Goal: Information Seeking & Learning: Learn about a topic

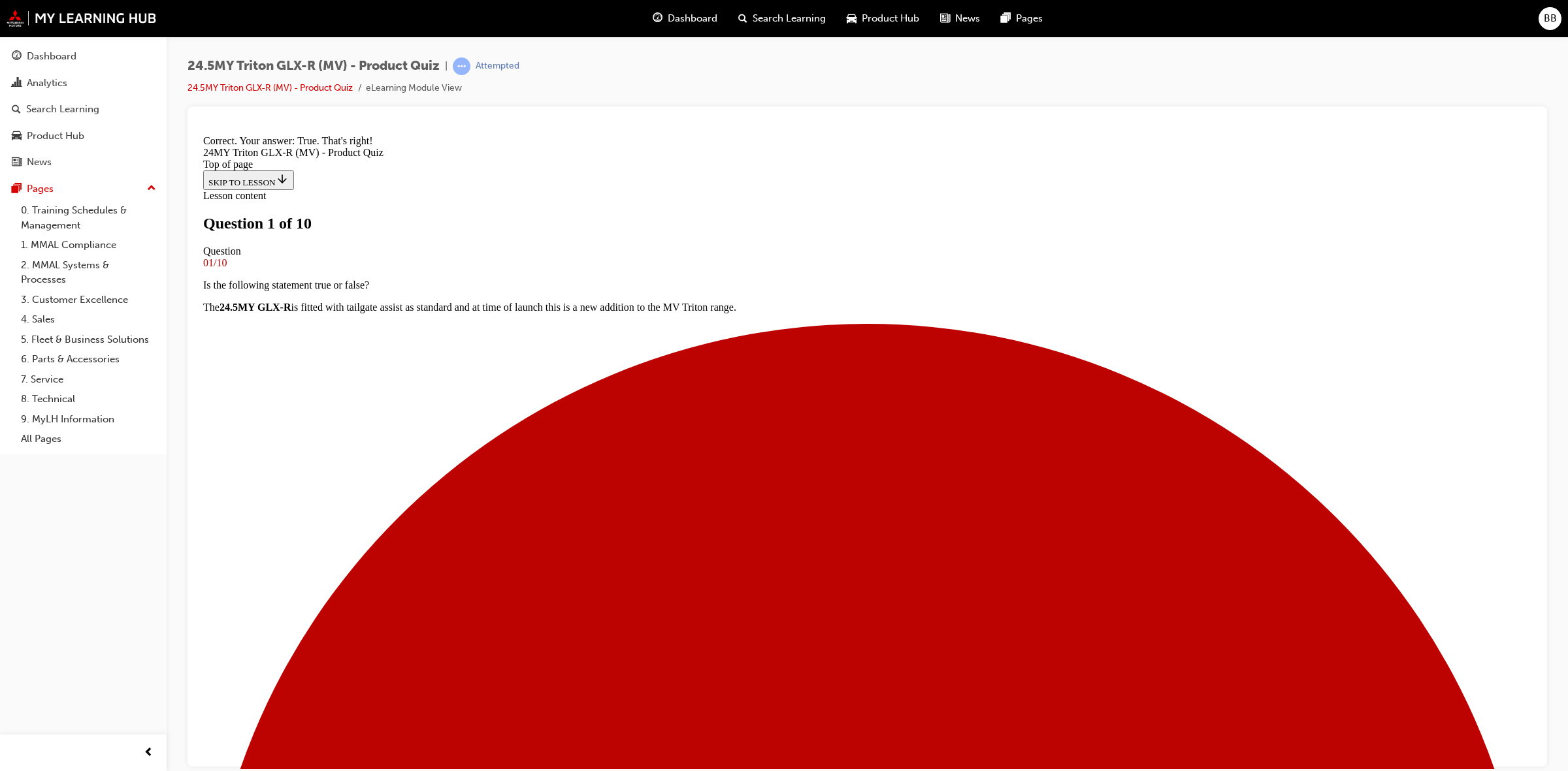
scroll to position [5, 0]
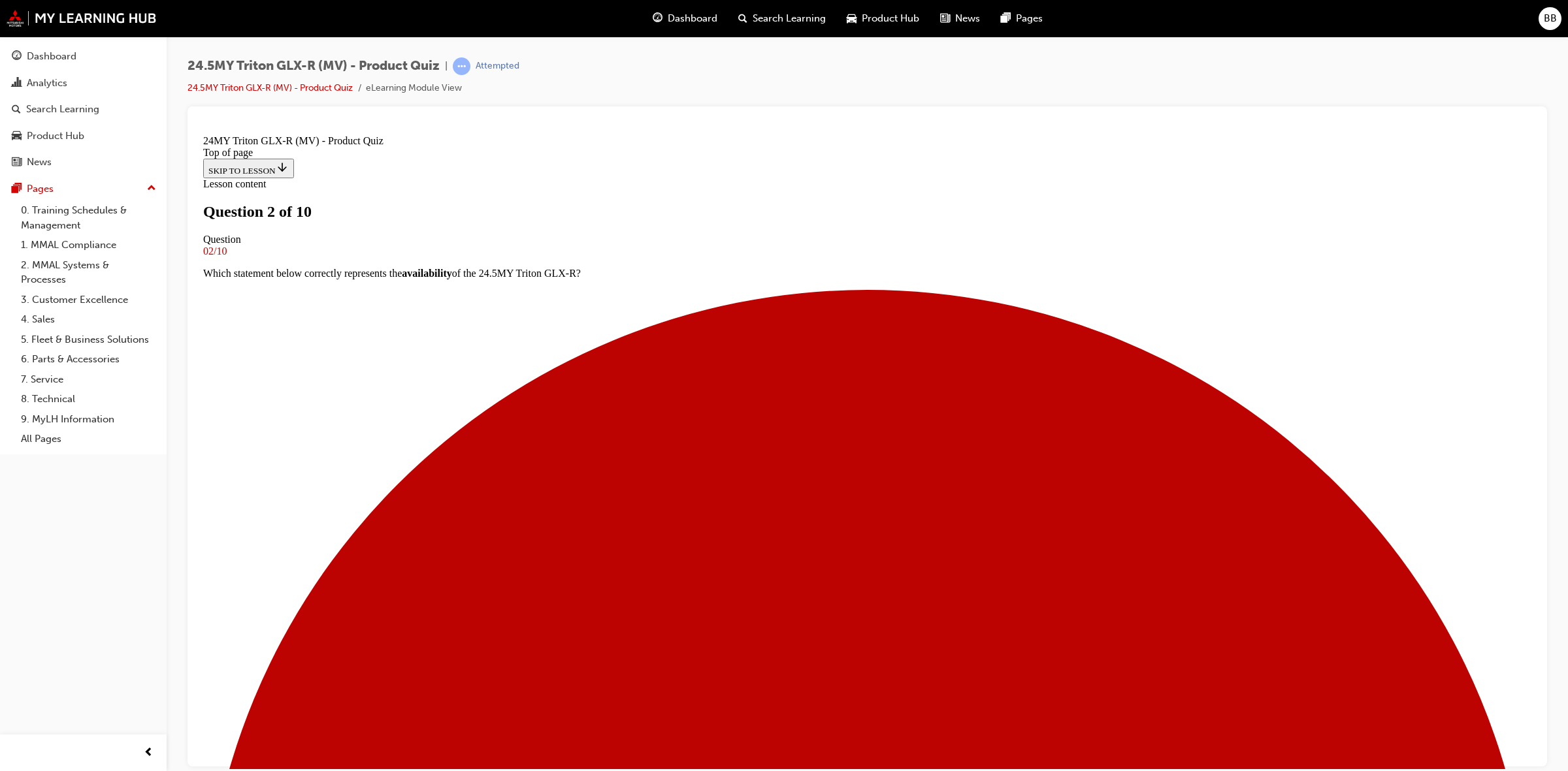
scroll to position [239, 0]
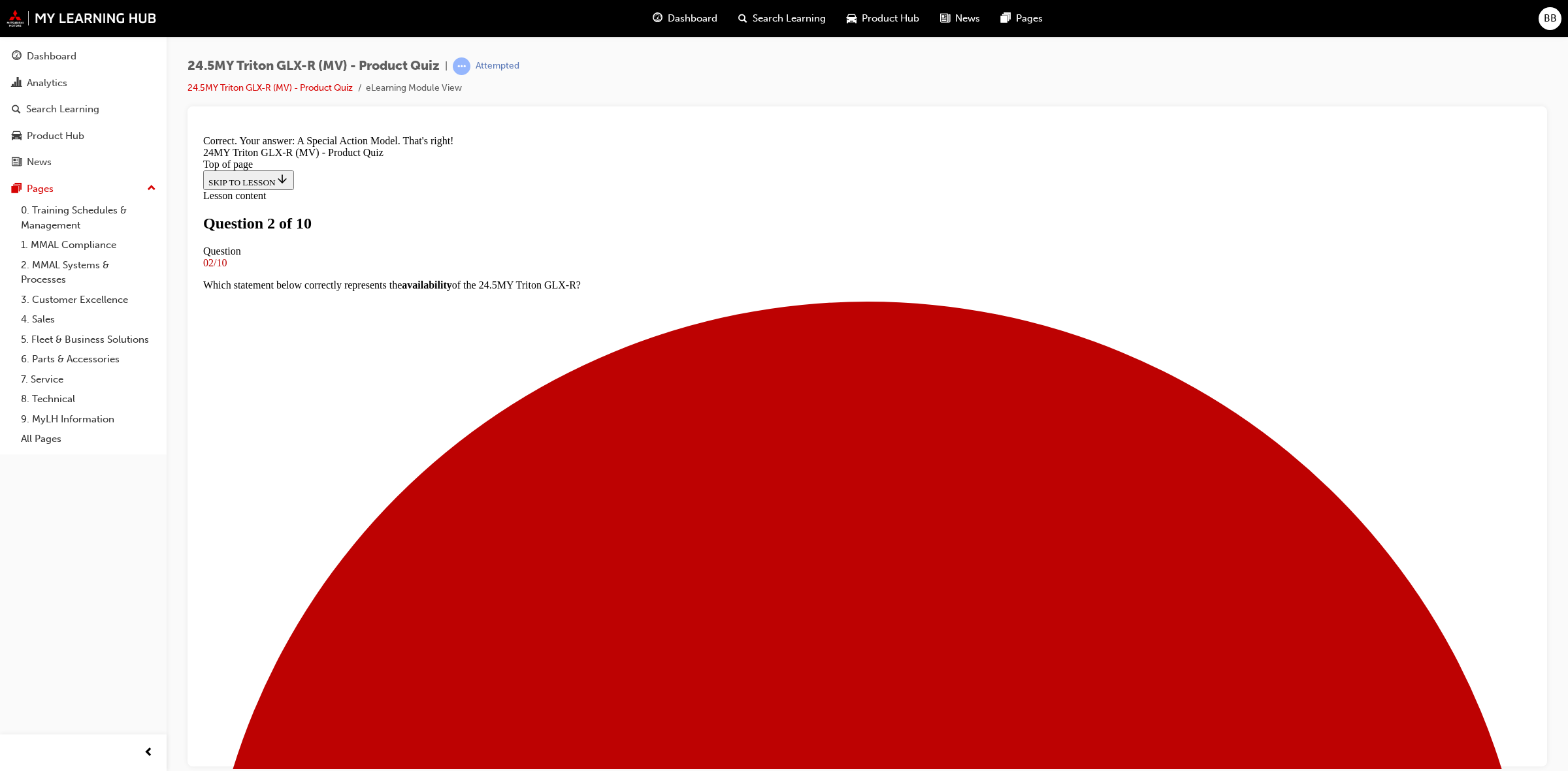
scroll to position [353, 0]
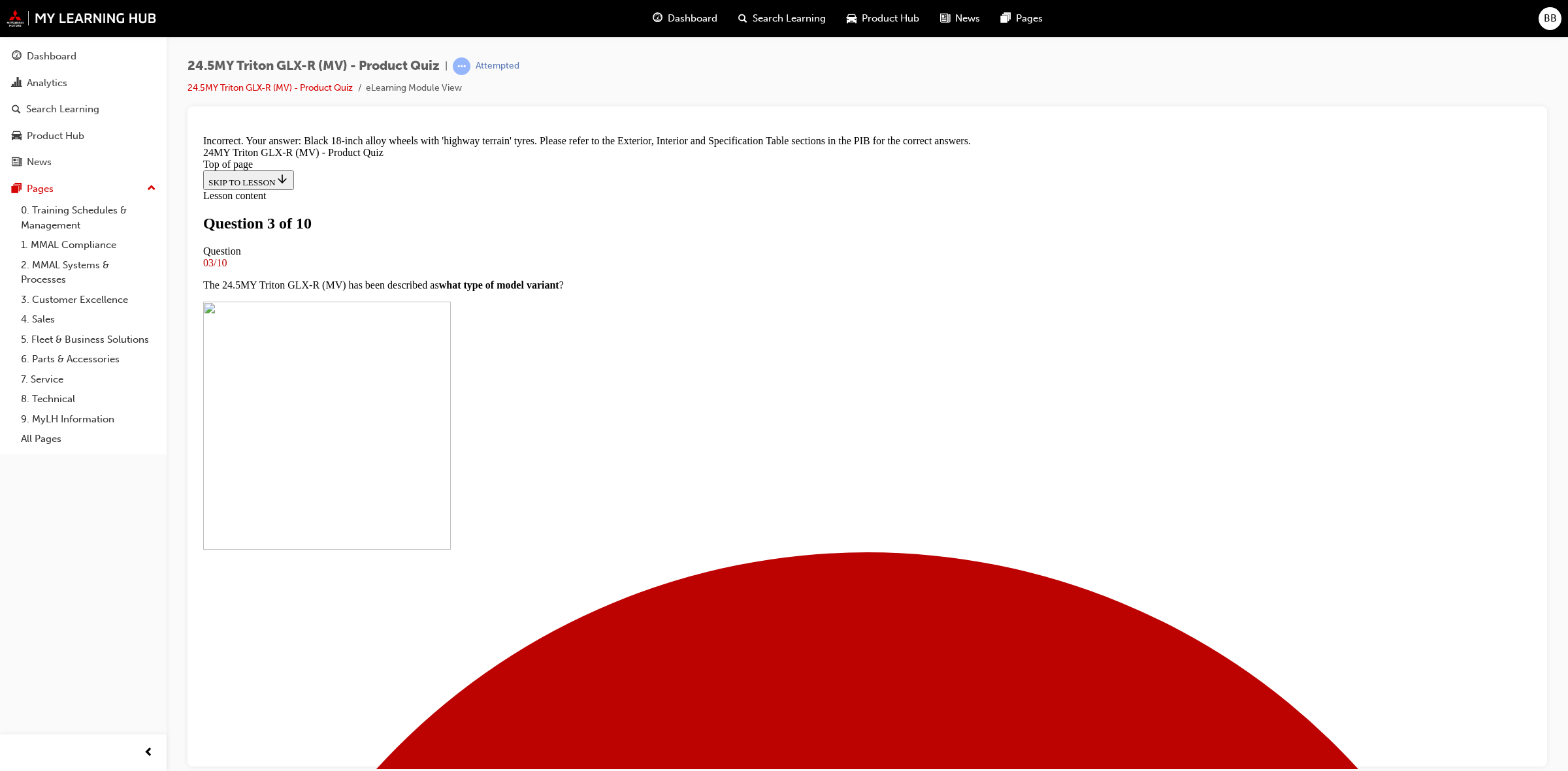
scroll to position [184, 0]
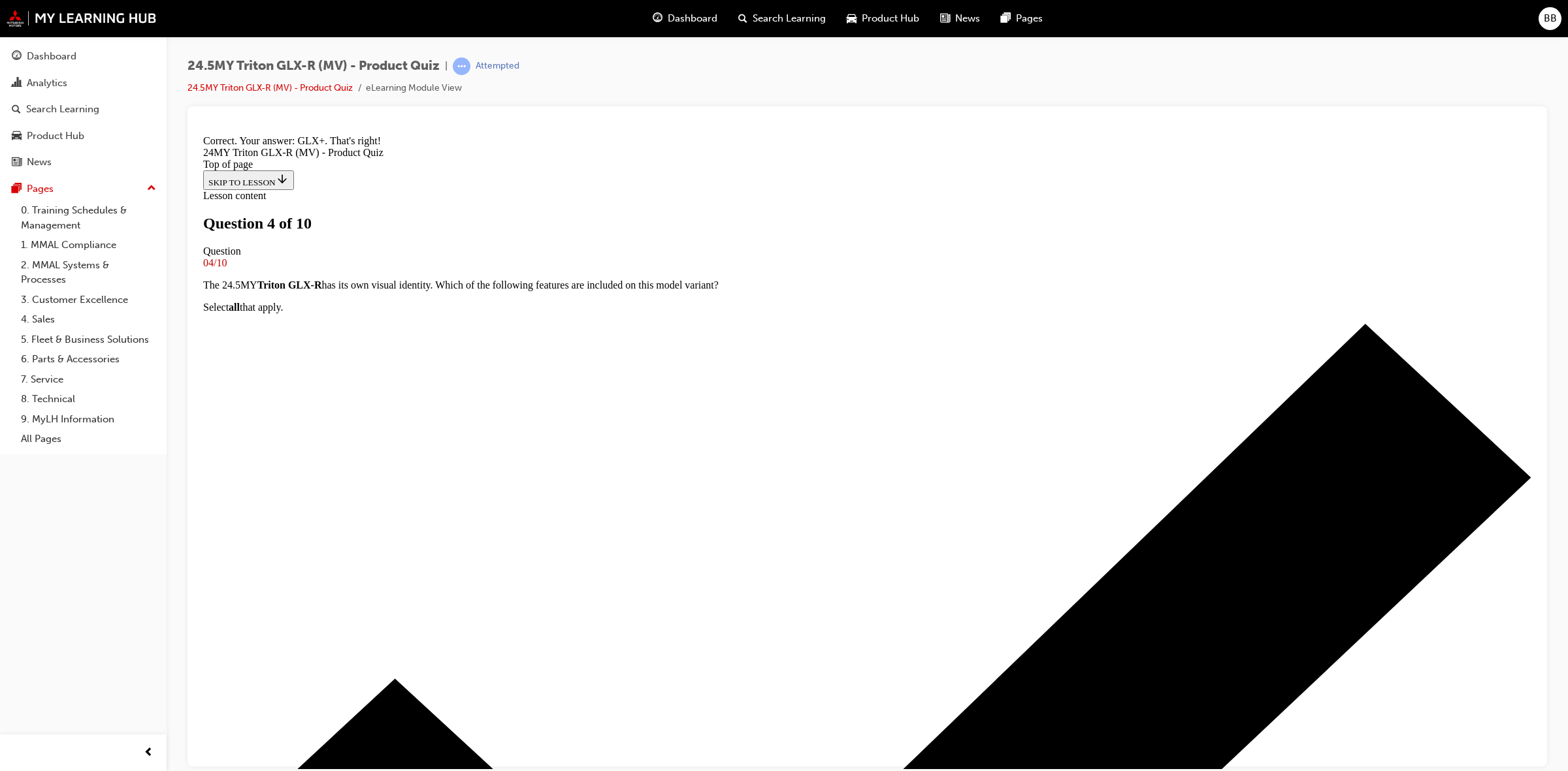
scroll to position [197, 0]
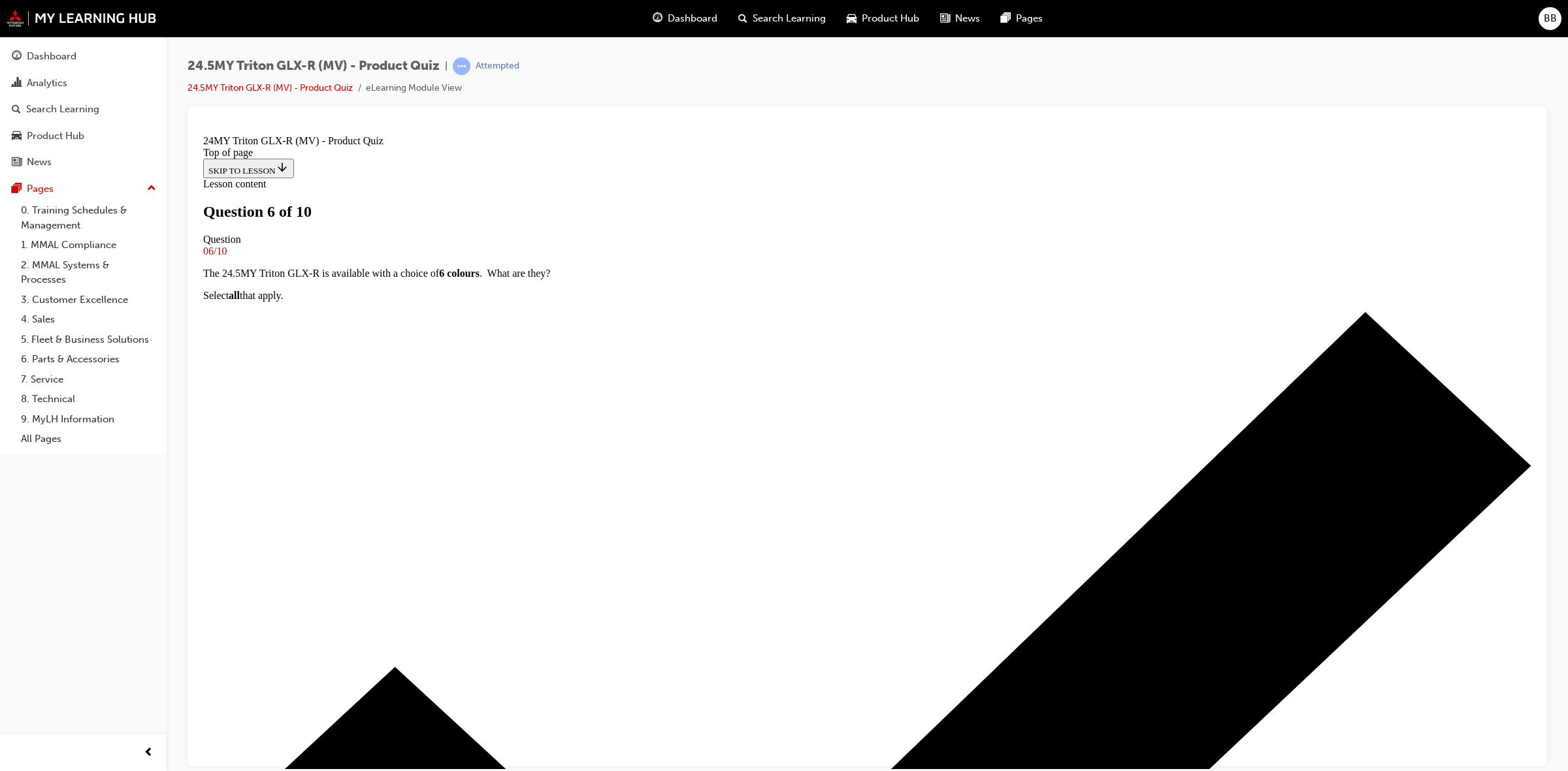
scroll to position [57, 0]
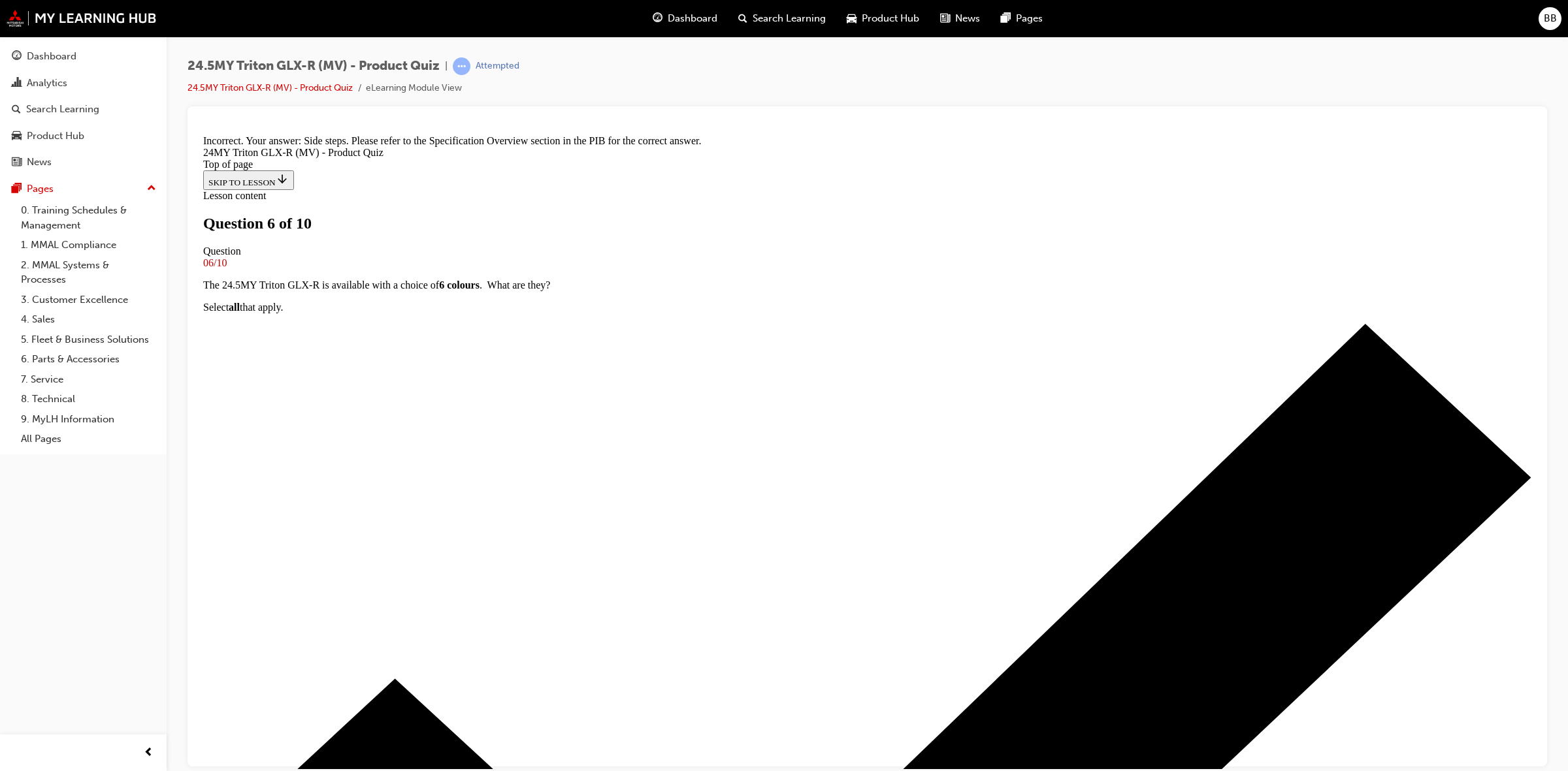
scroll to position [191, 0]
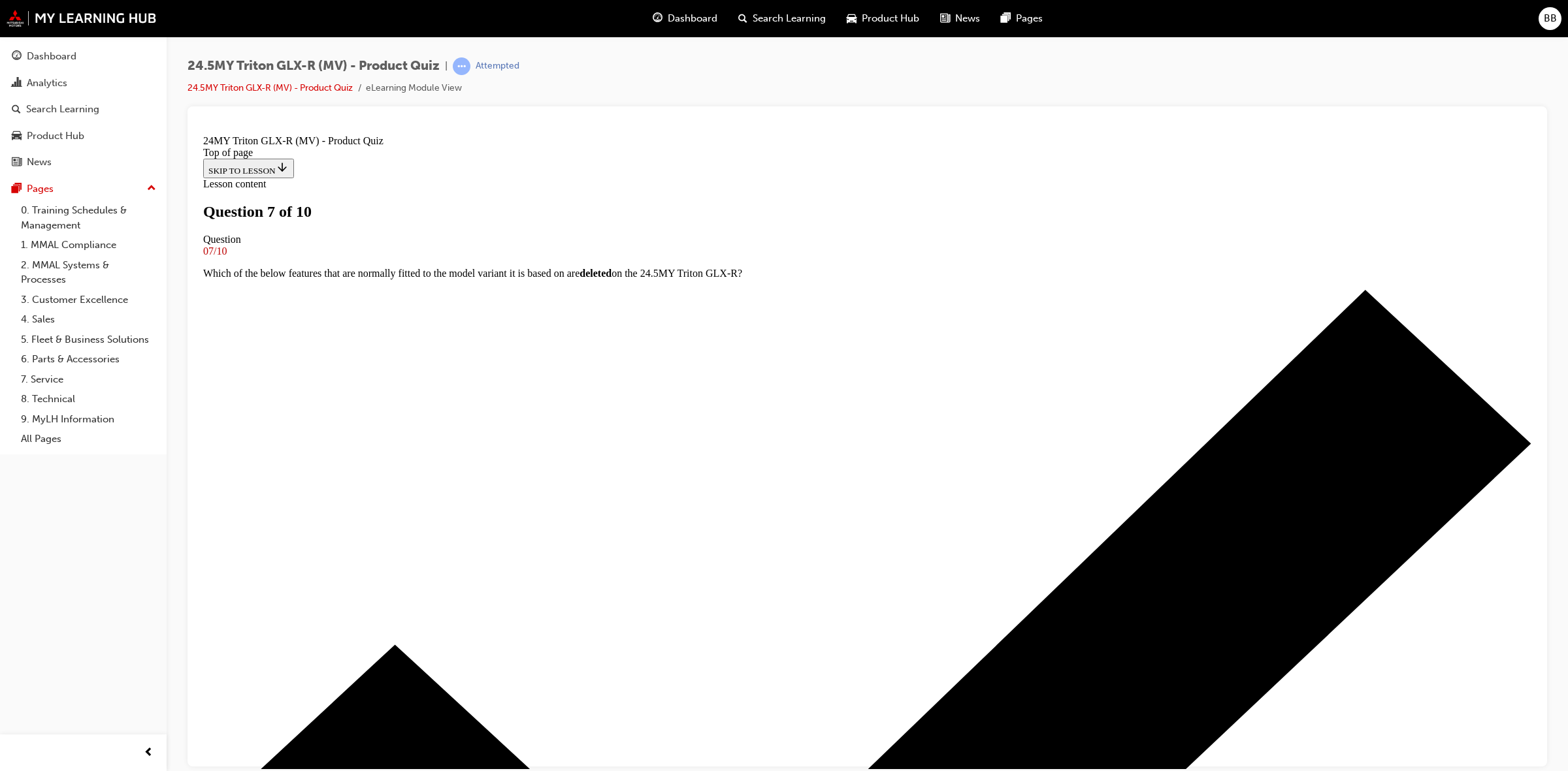
scroll to position [35, 0]
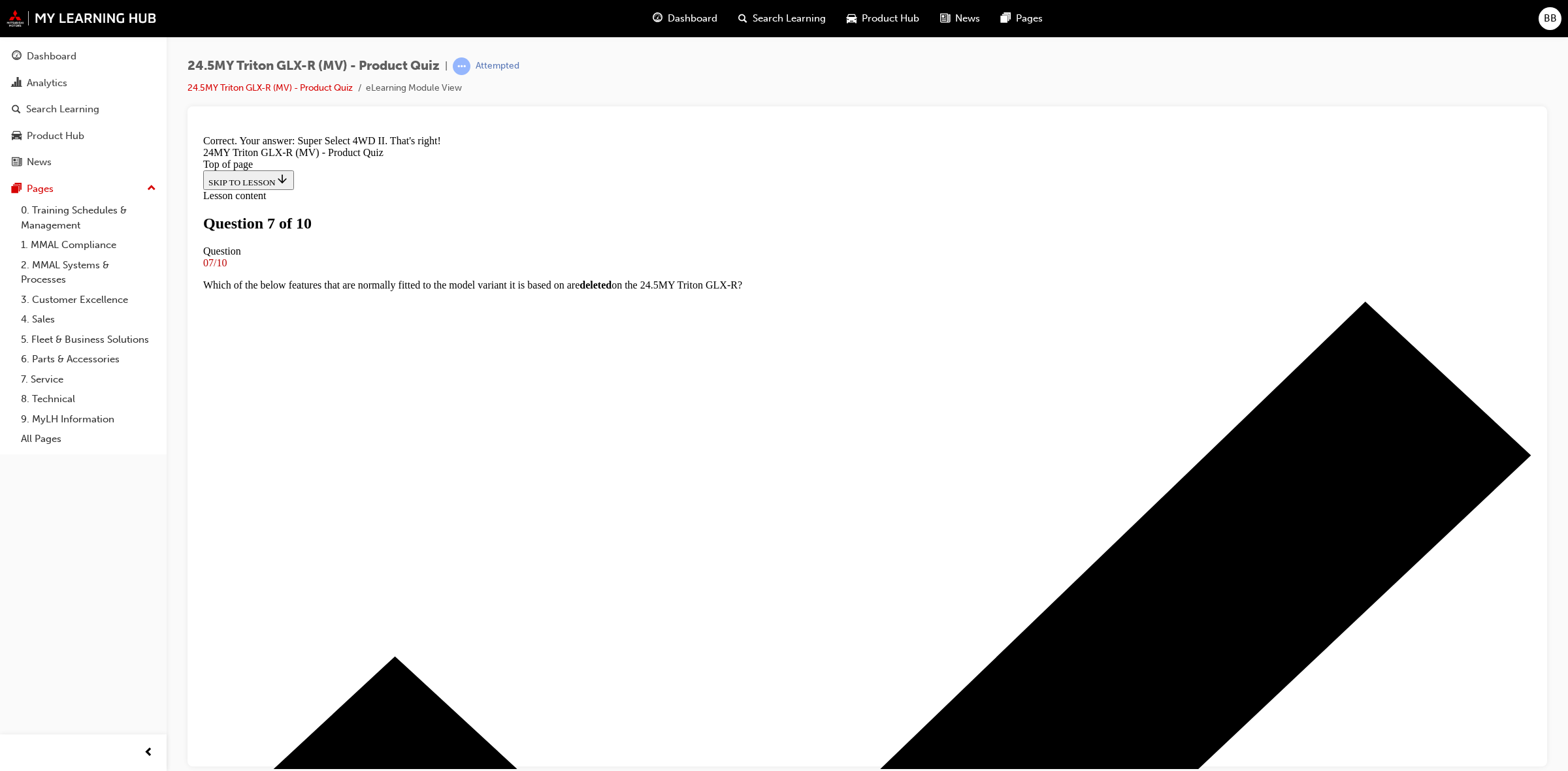
scroll to position [147, 0]
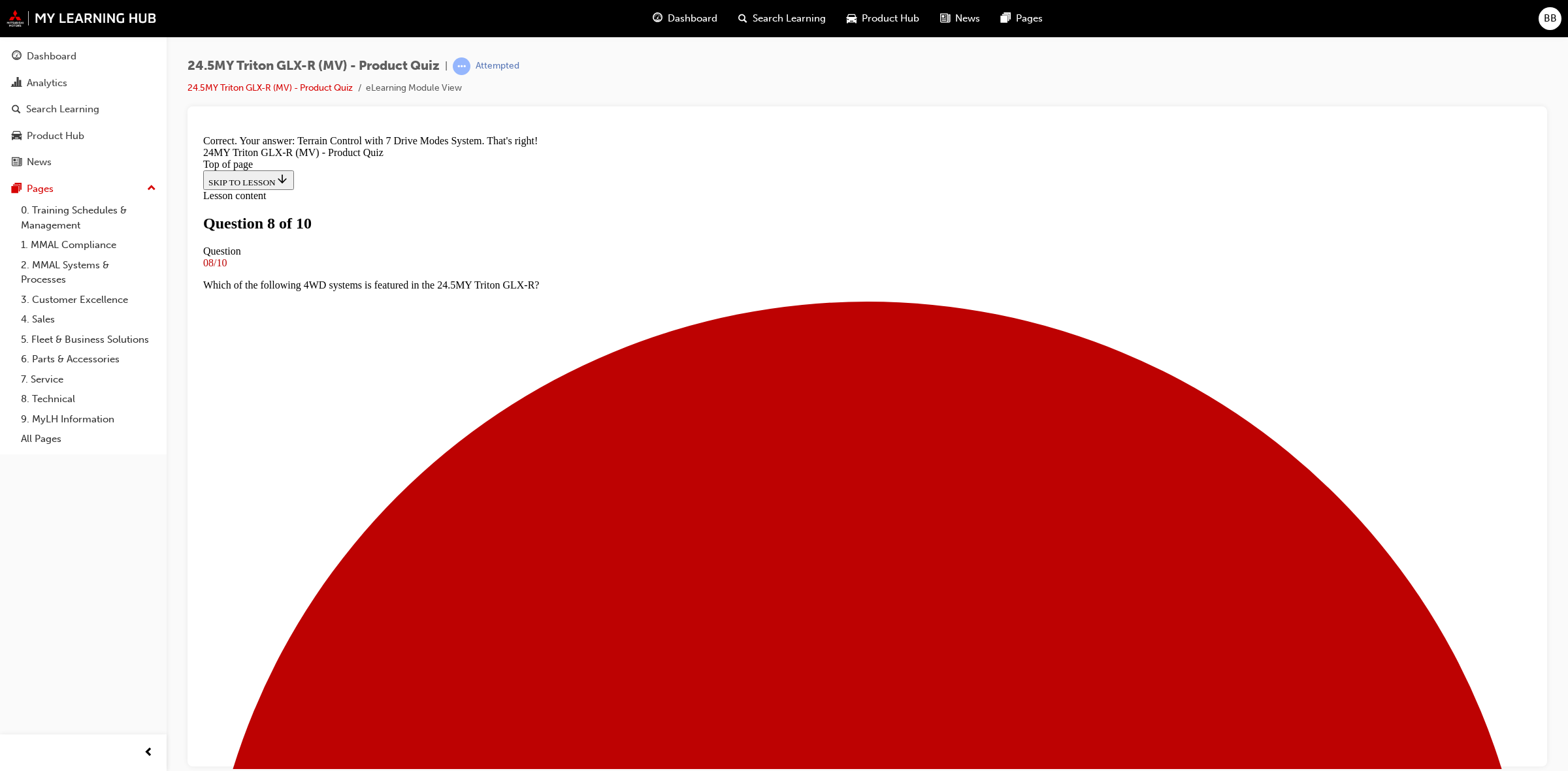
scroll to position [170, 0]
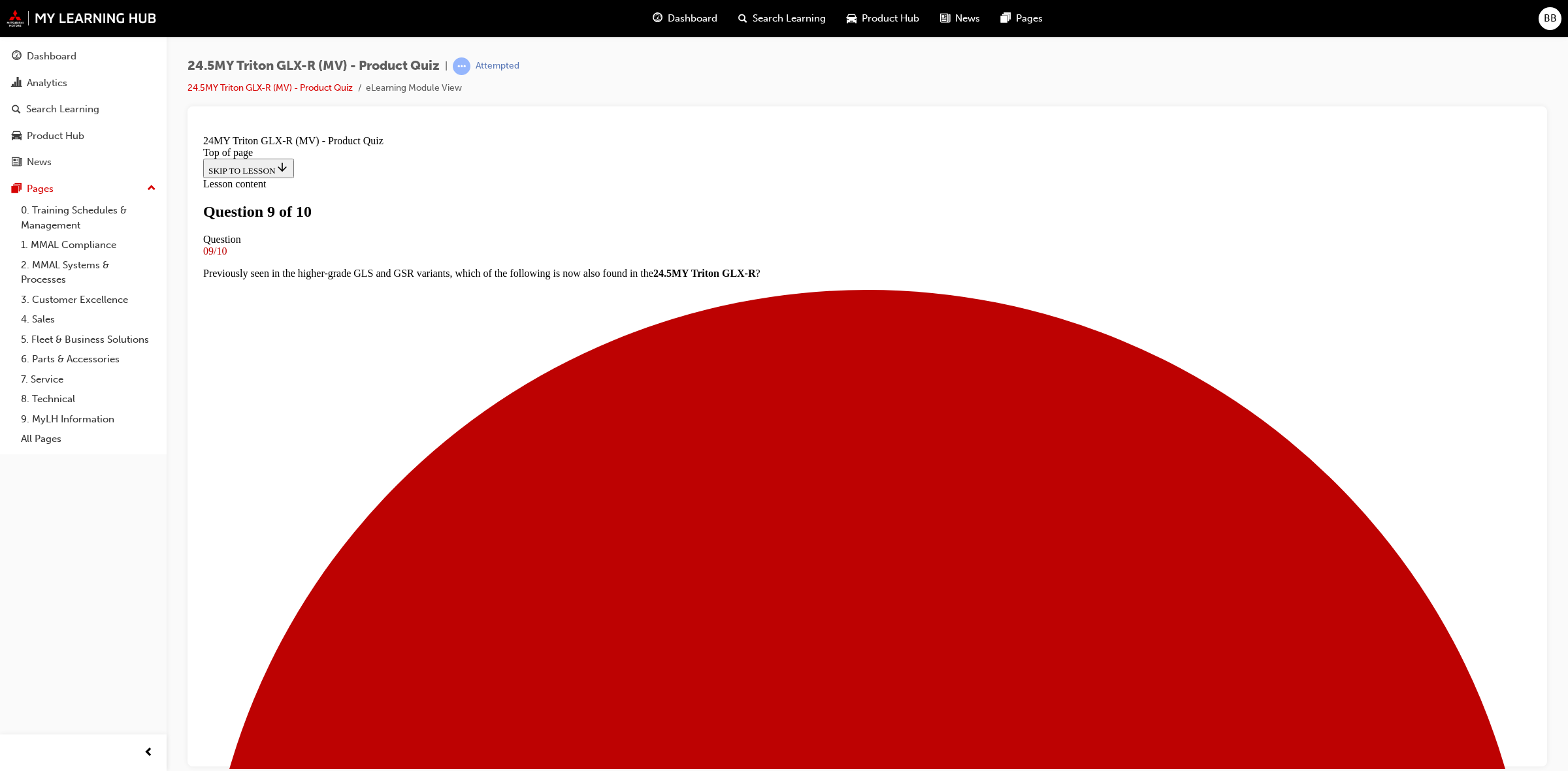
scroll to position [172, 0]
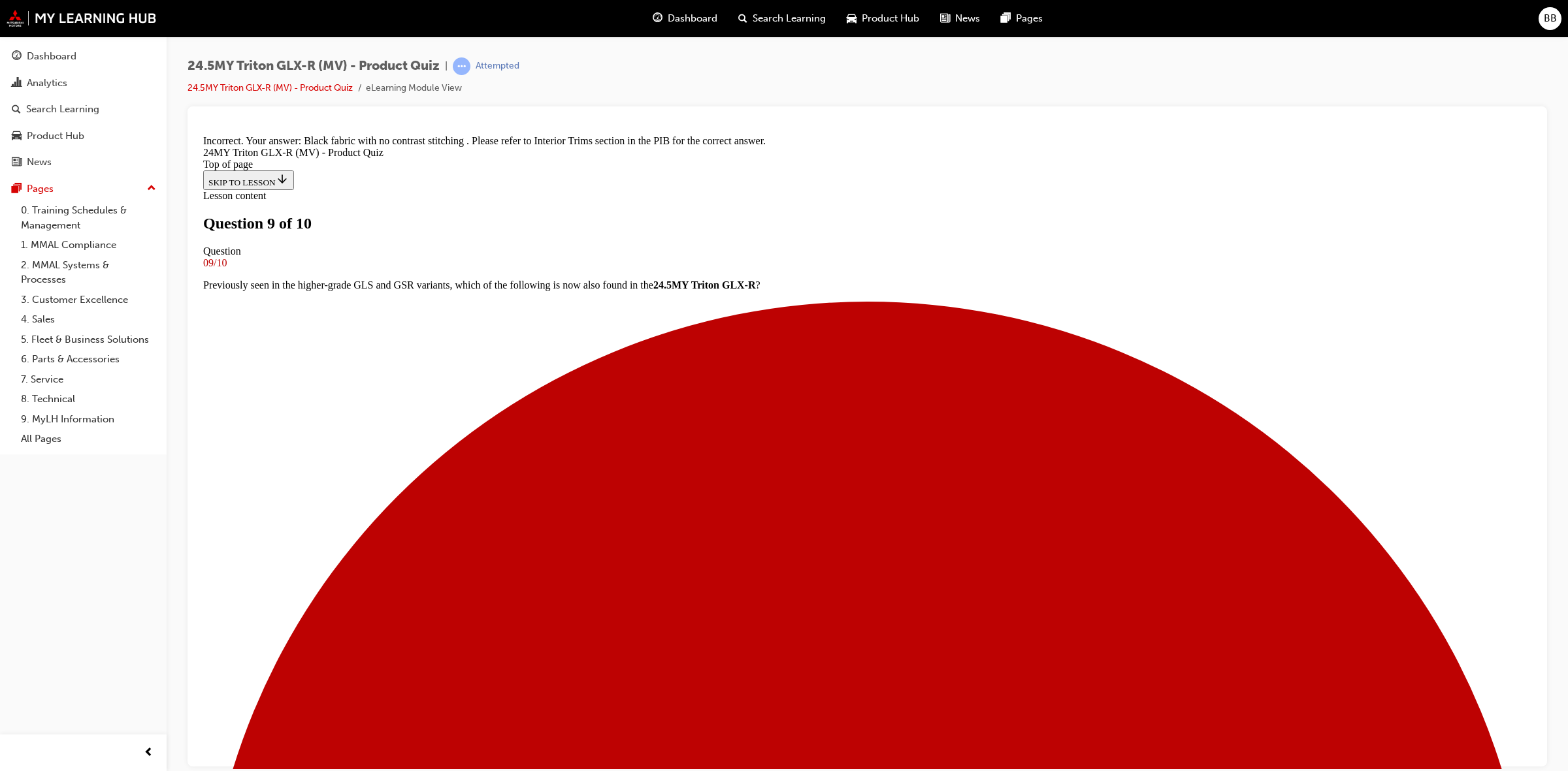
scroll to position [375, 0]
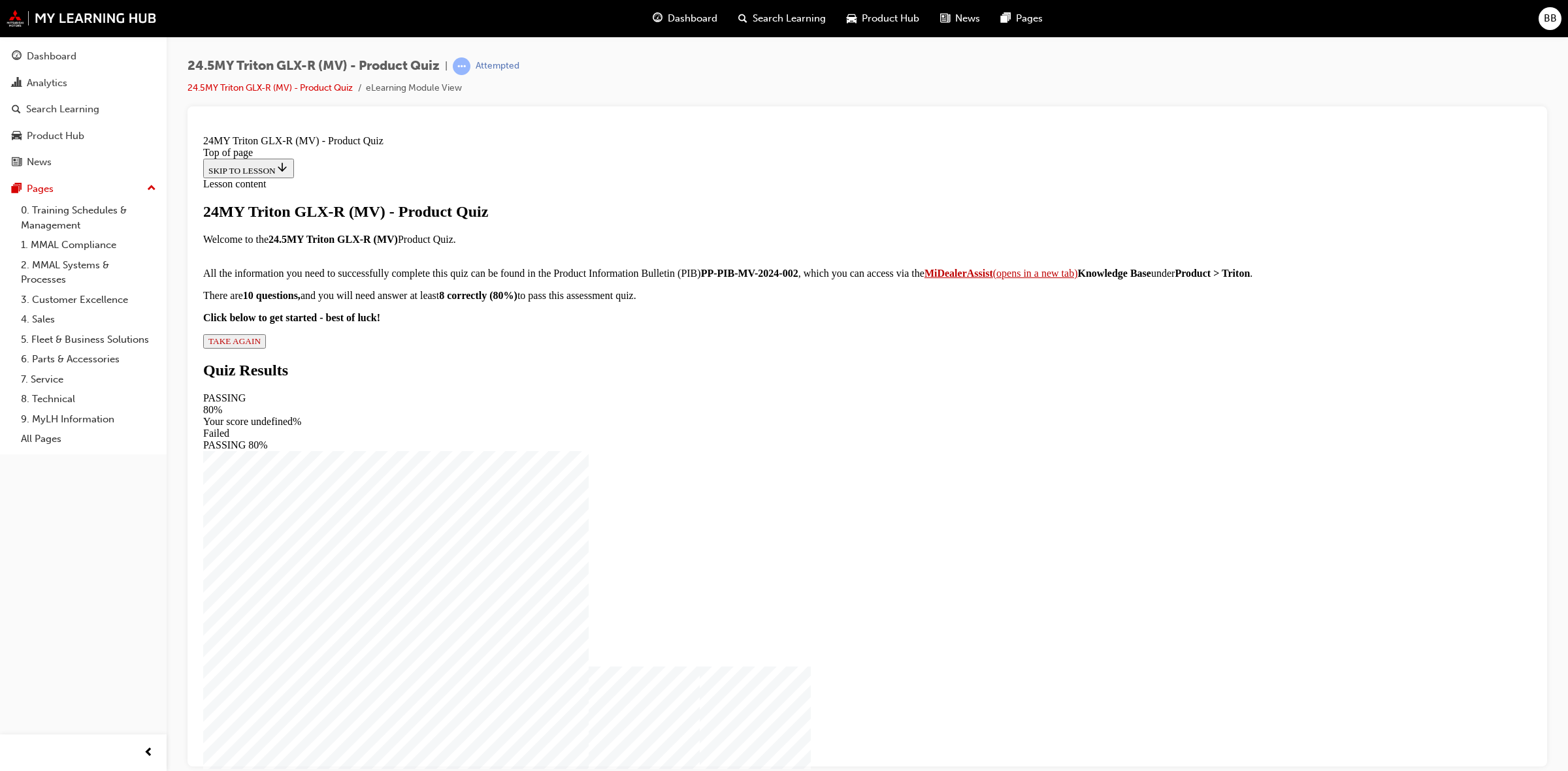
scroll to position [0, 0]
click at [266, 348] on button "TAKE AGAIN" at bounding box center [234, 340] width 63 height 14
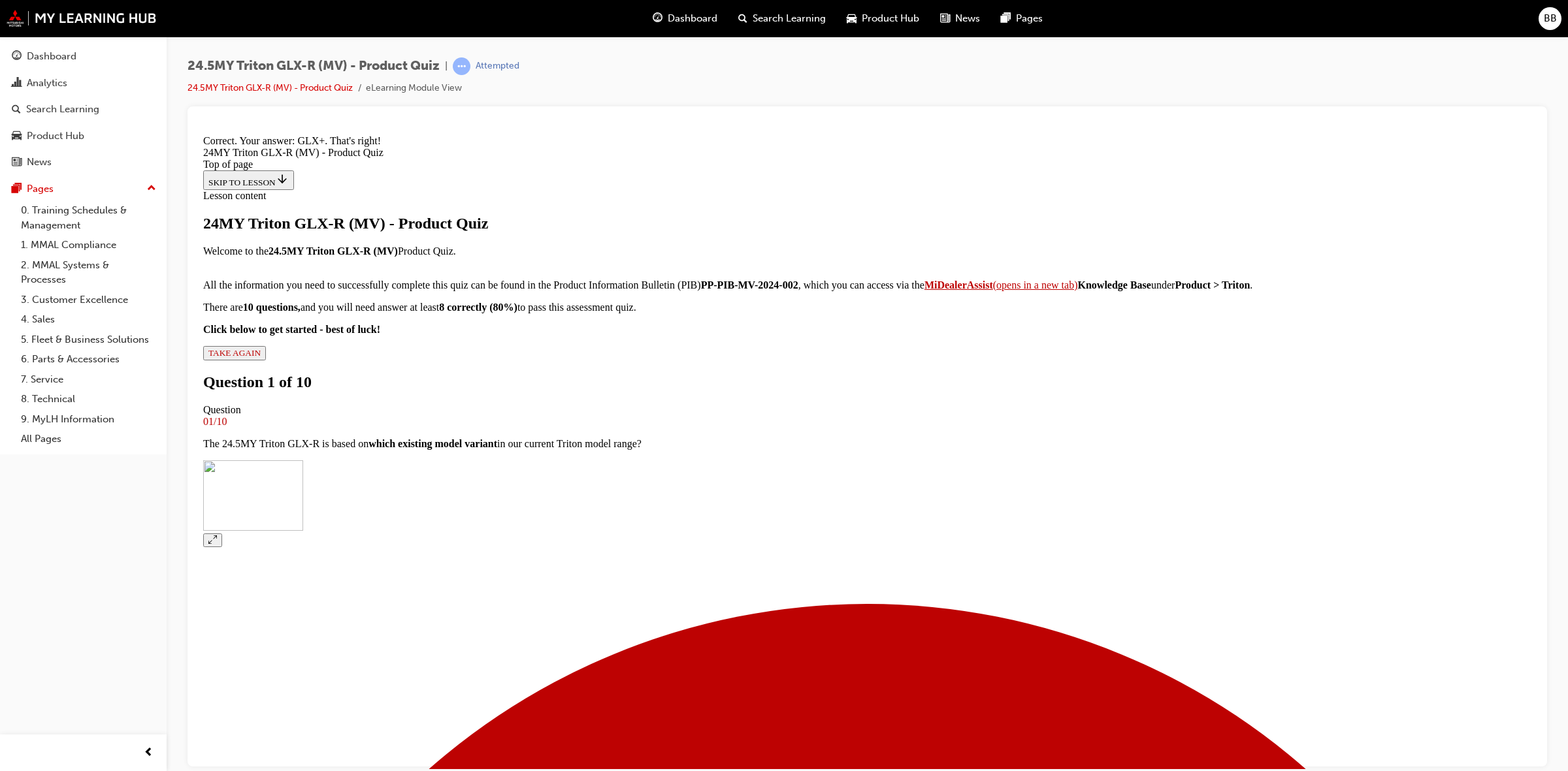
scroll to position [197, 0]
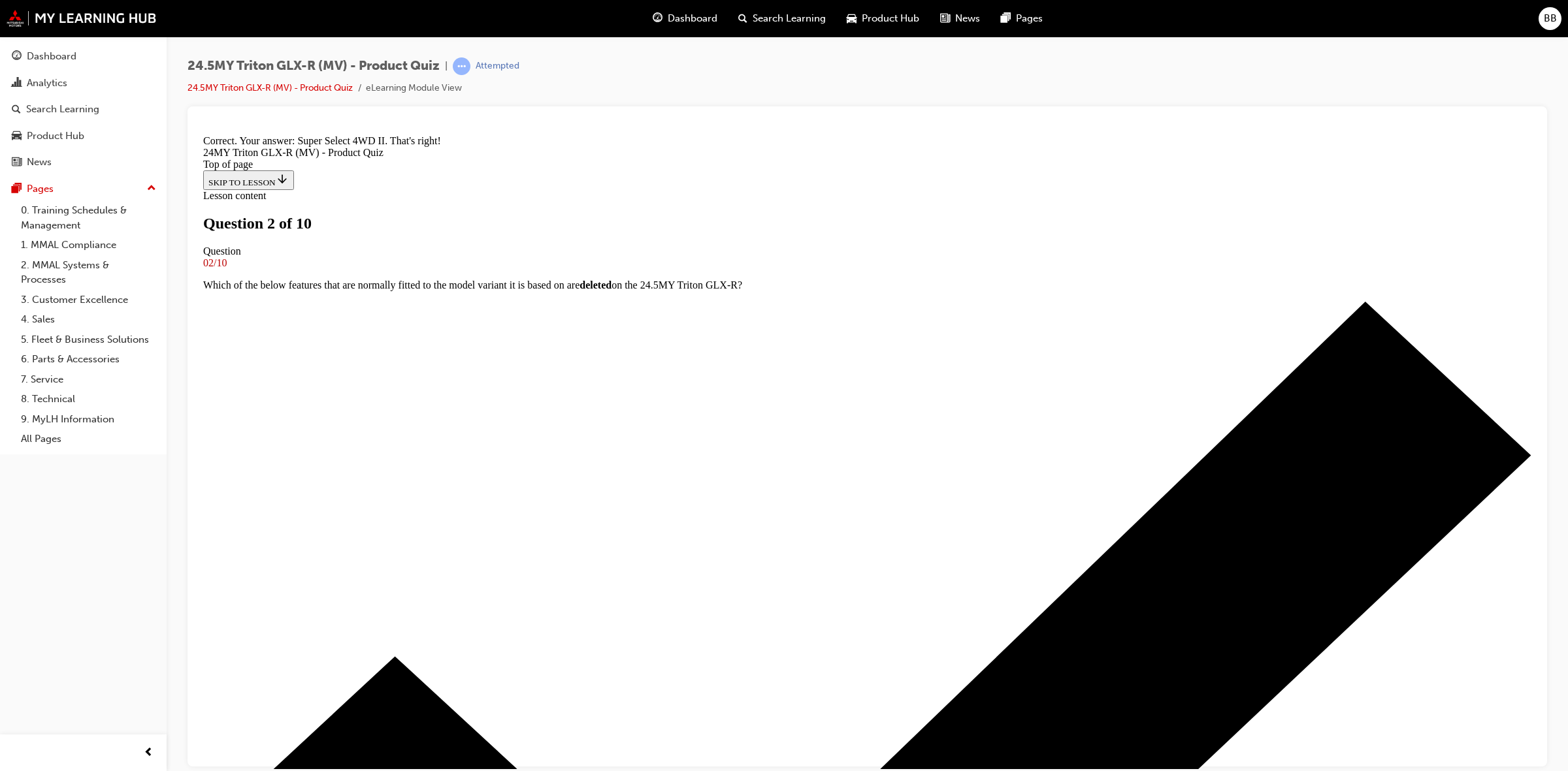
scroll to position [0, 0]
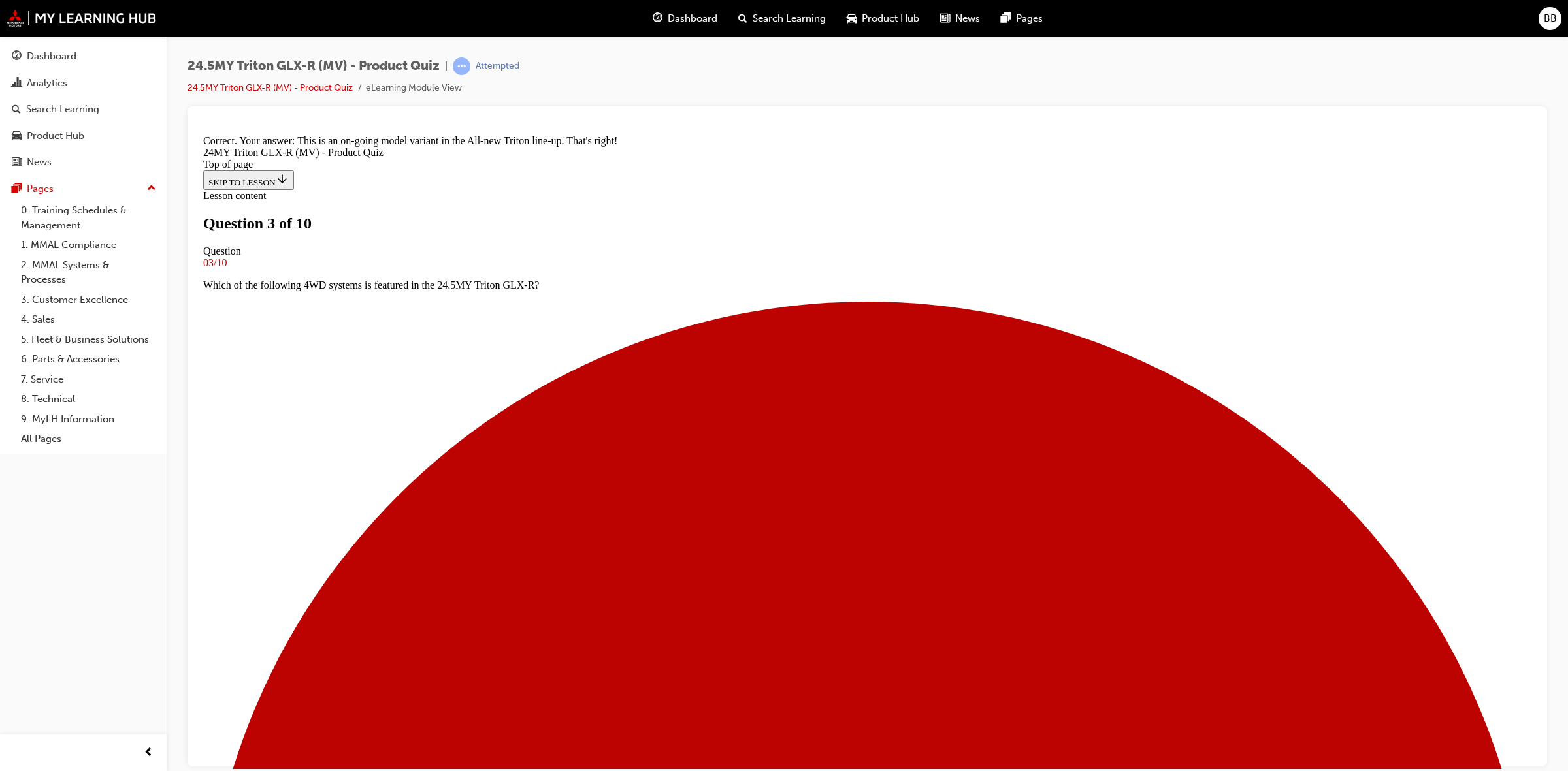
scroll to position [170, 0]
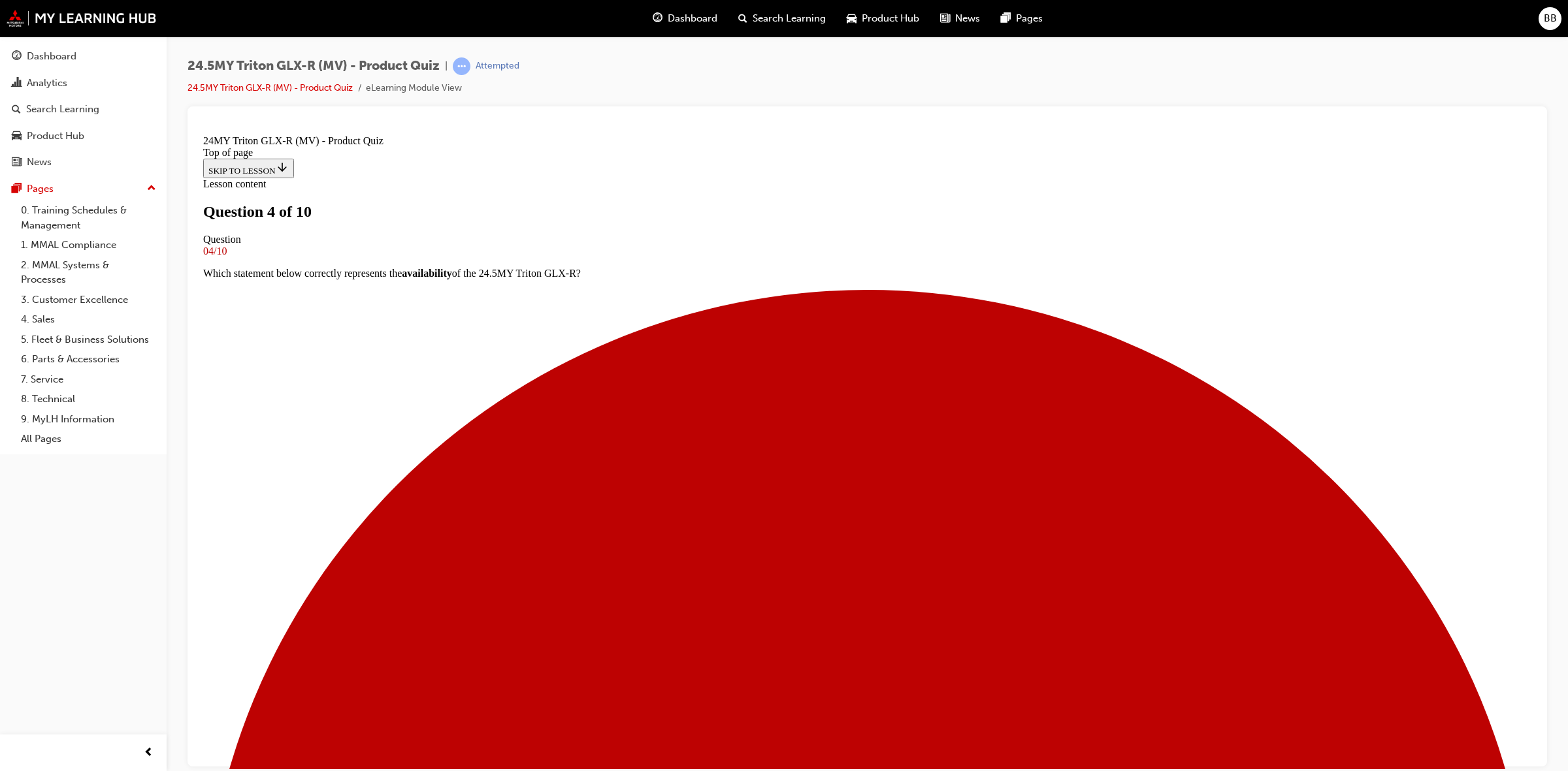
scroll to position [0, 0]
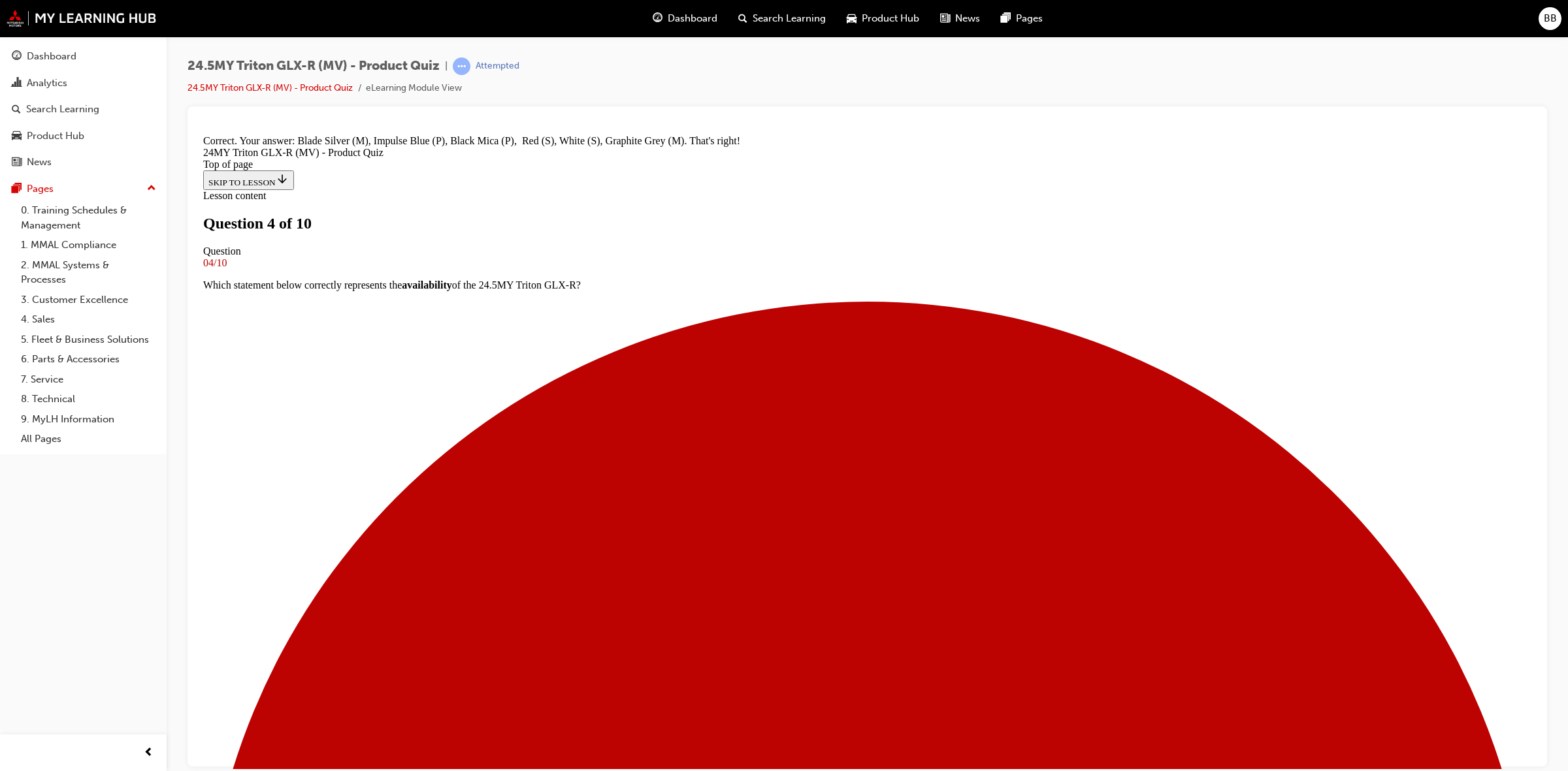
scroll to position [348, 0]
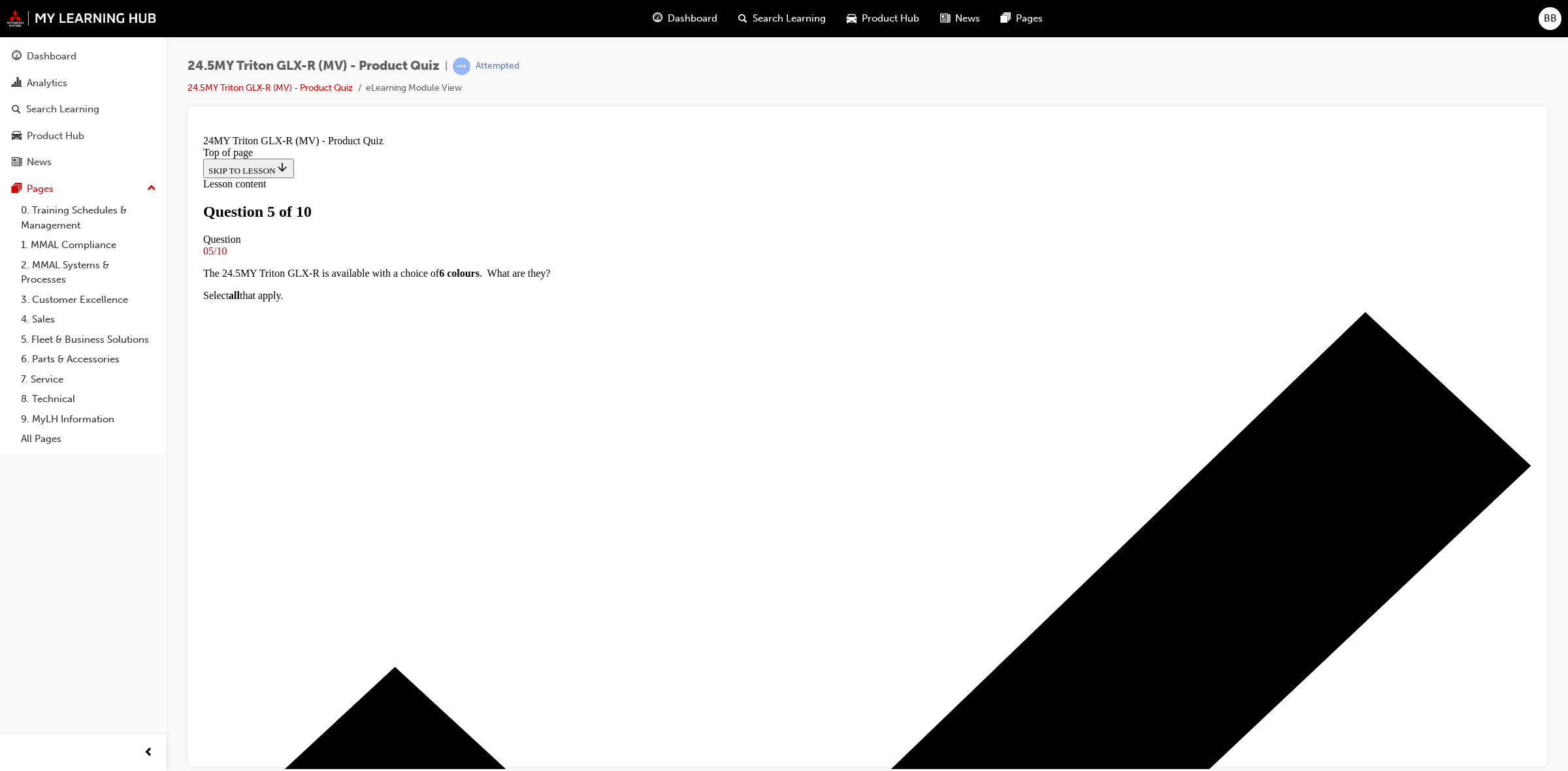
scroll to position [57, 0]
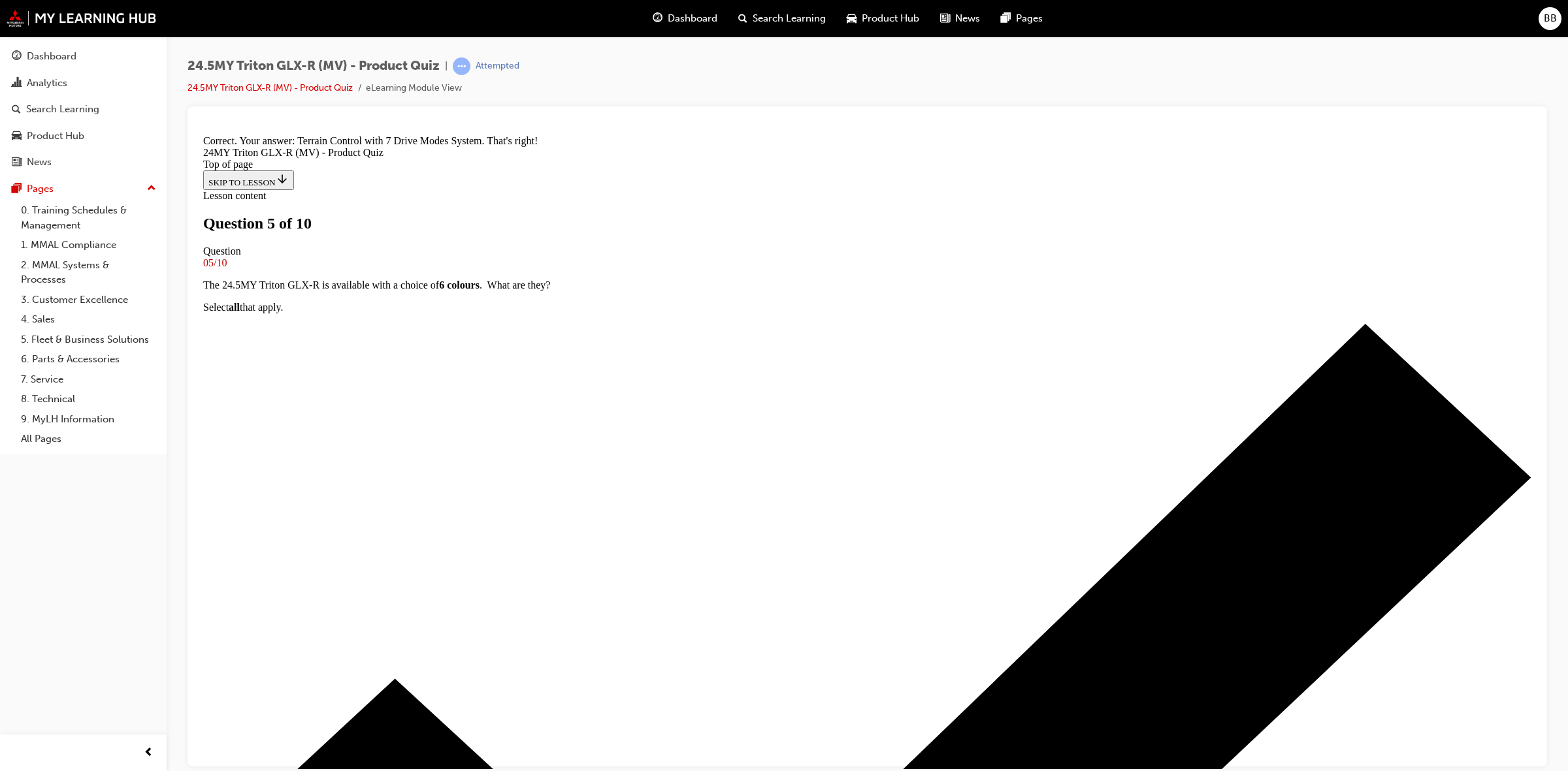
scroll to position [170, 0]
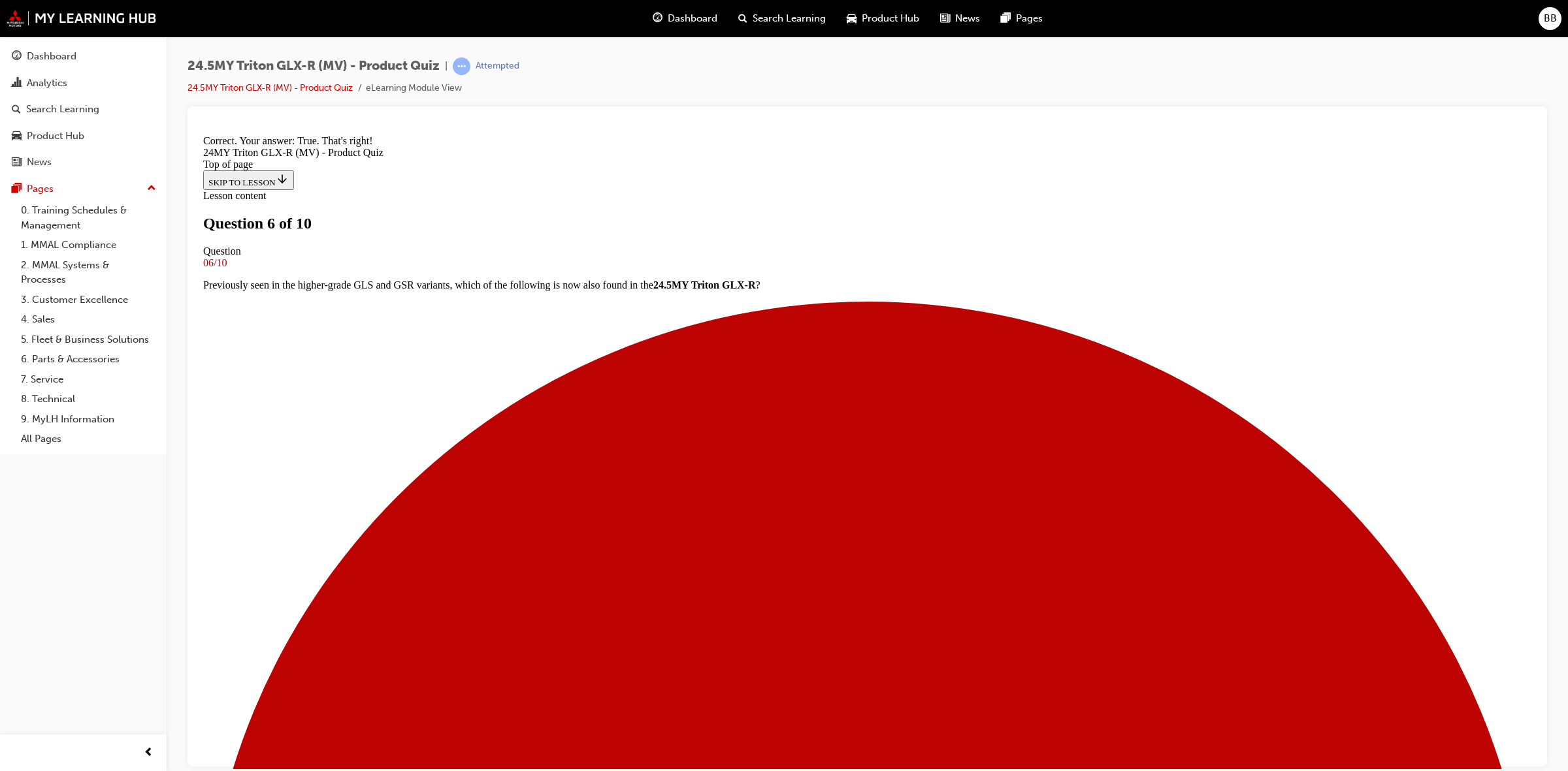
scroll to position [79, 0]
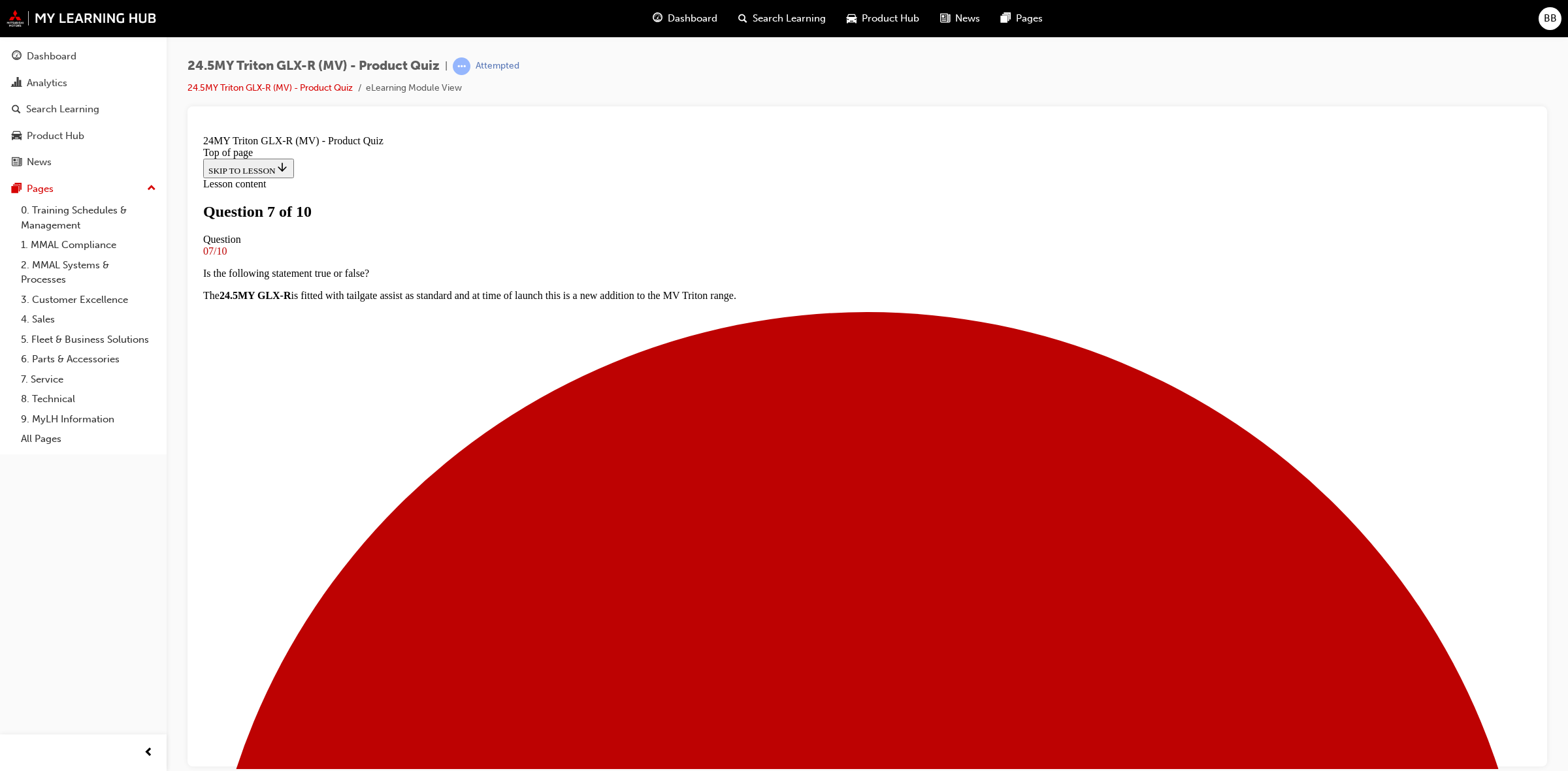
scroll to position [189, 0]
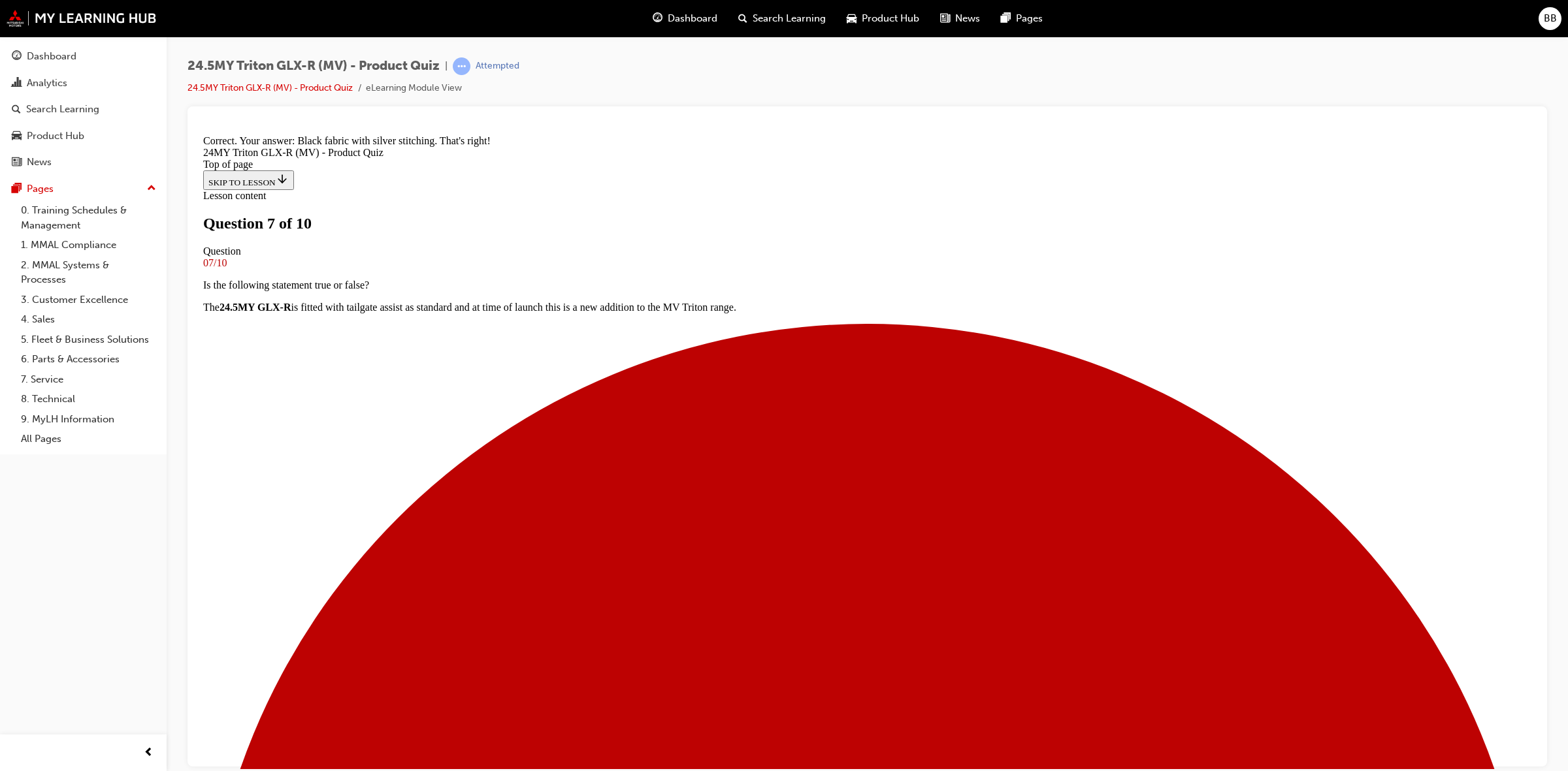
scroll to position [353, 0]
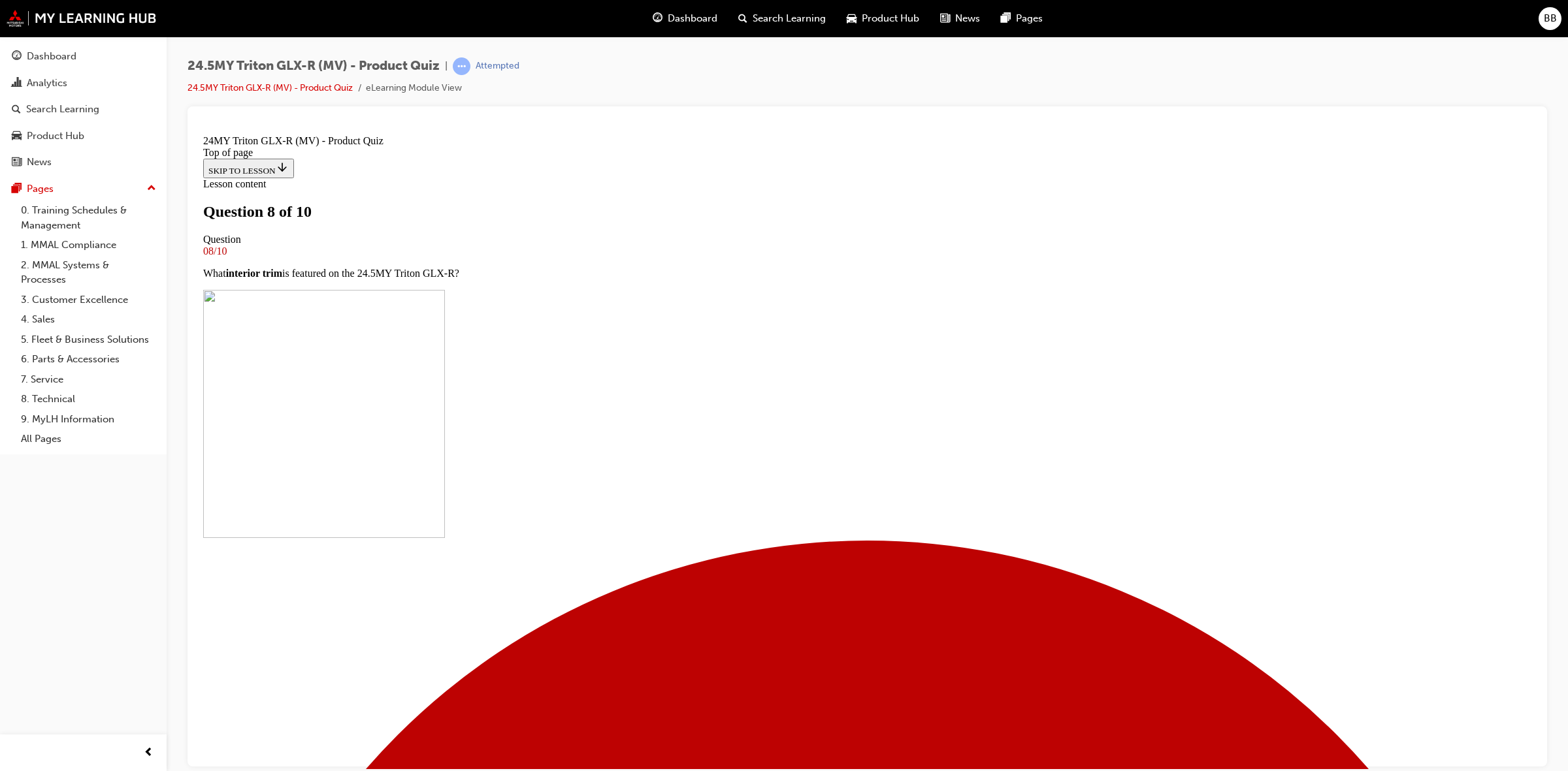
scroll to position [239, 0]
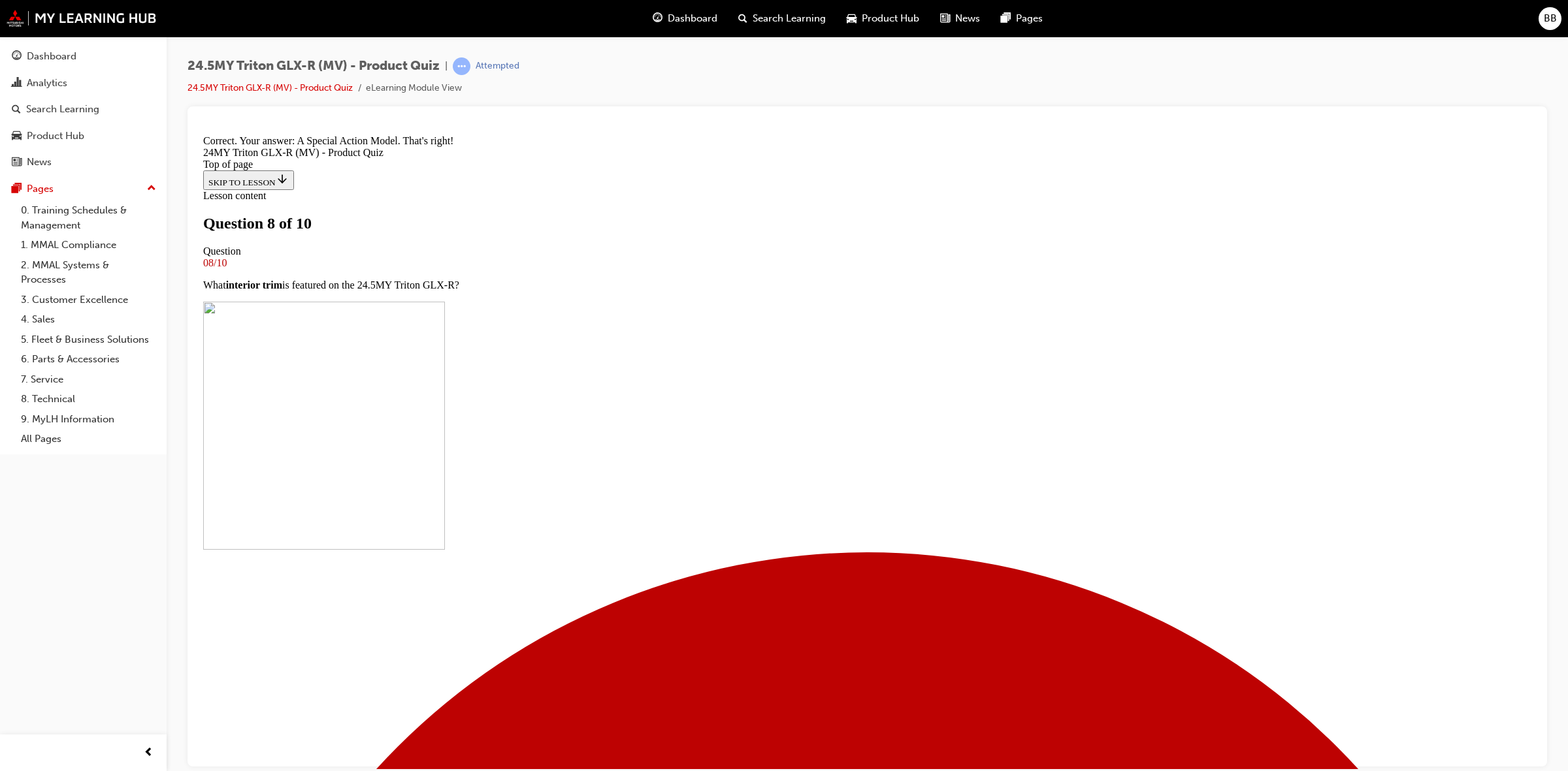
scroll to position [353, 0]
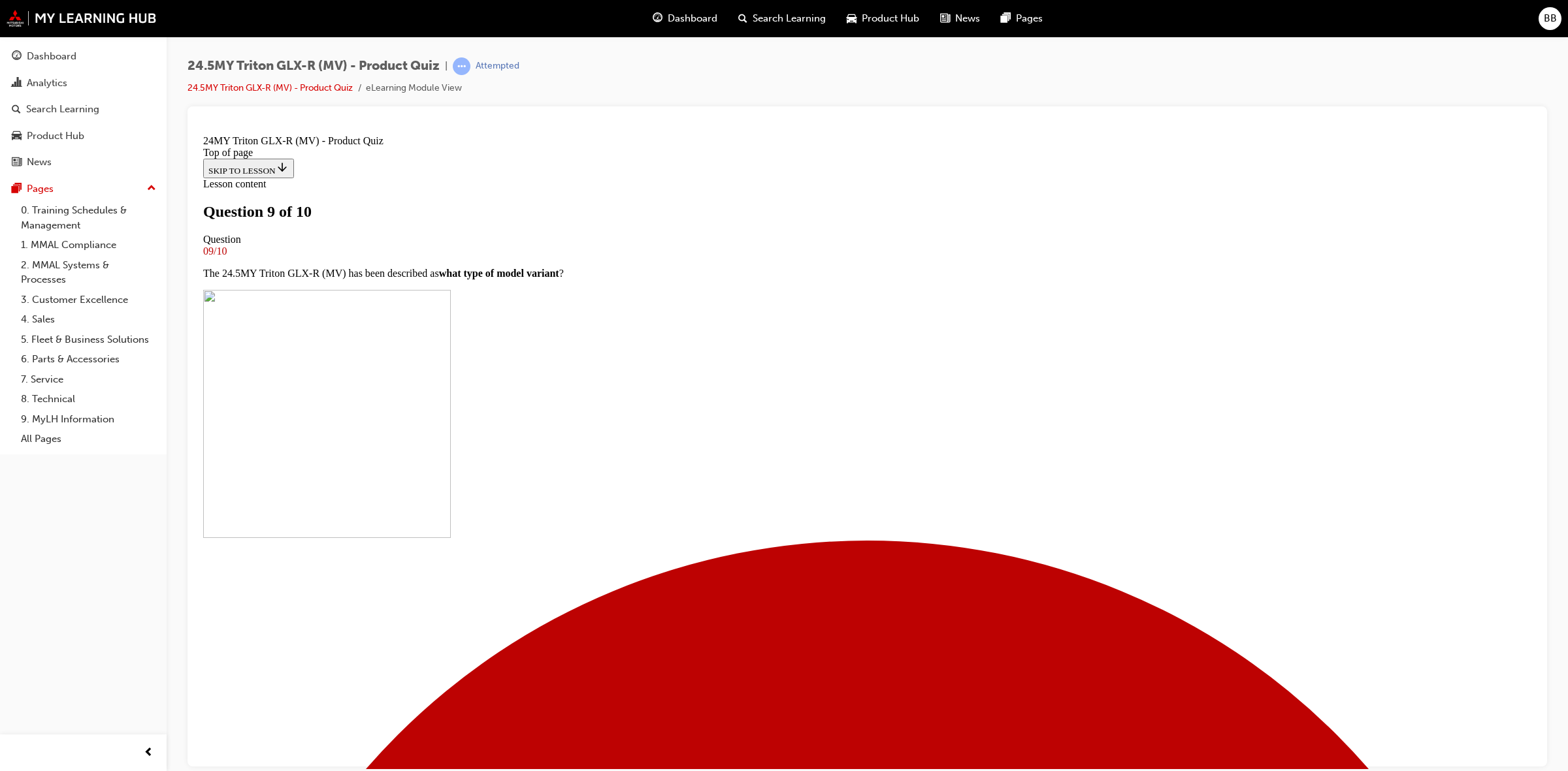
scroll to position [49, 0]
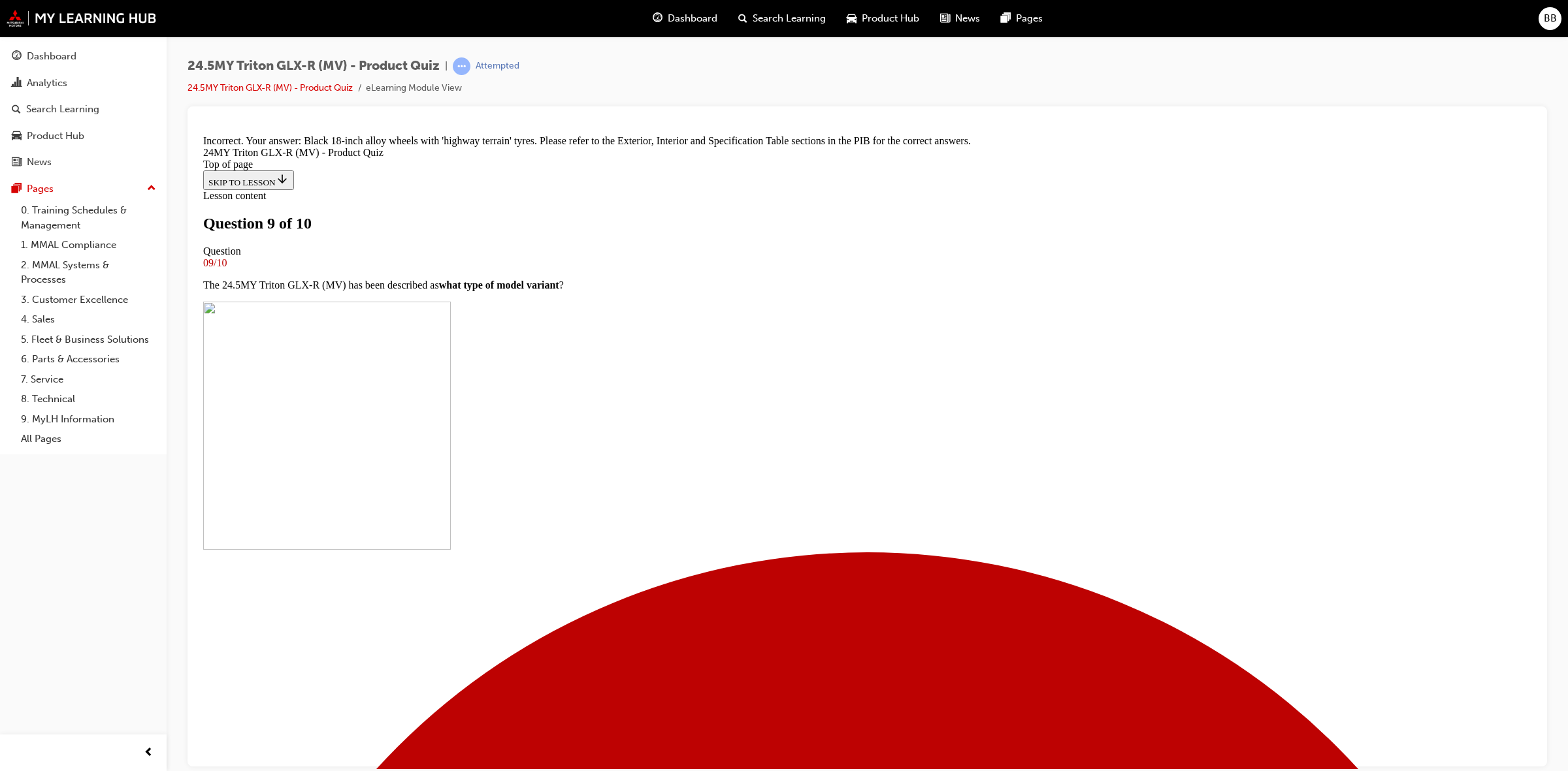
scroll to position [184, 0]
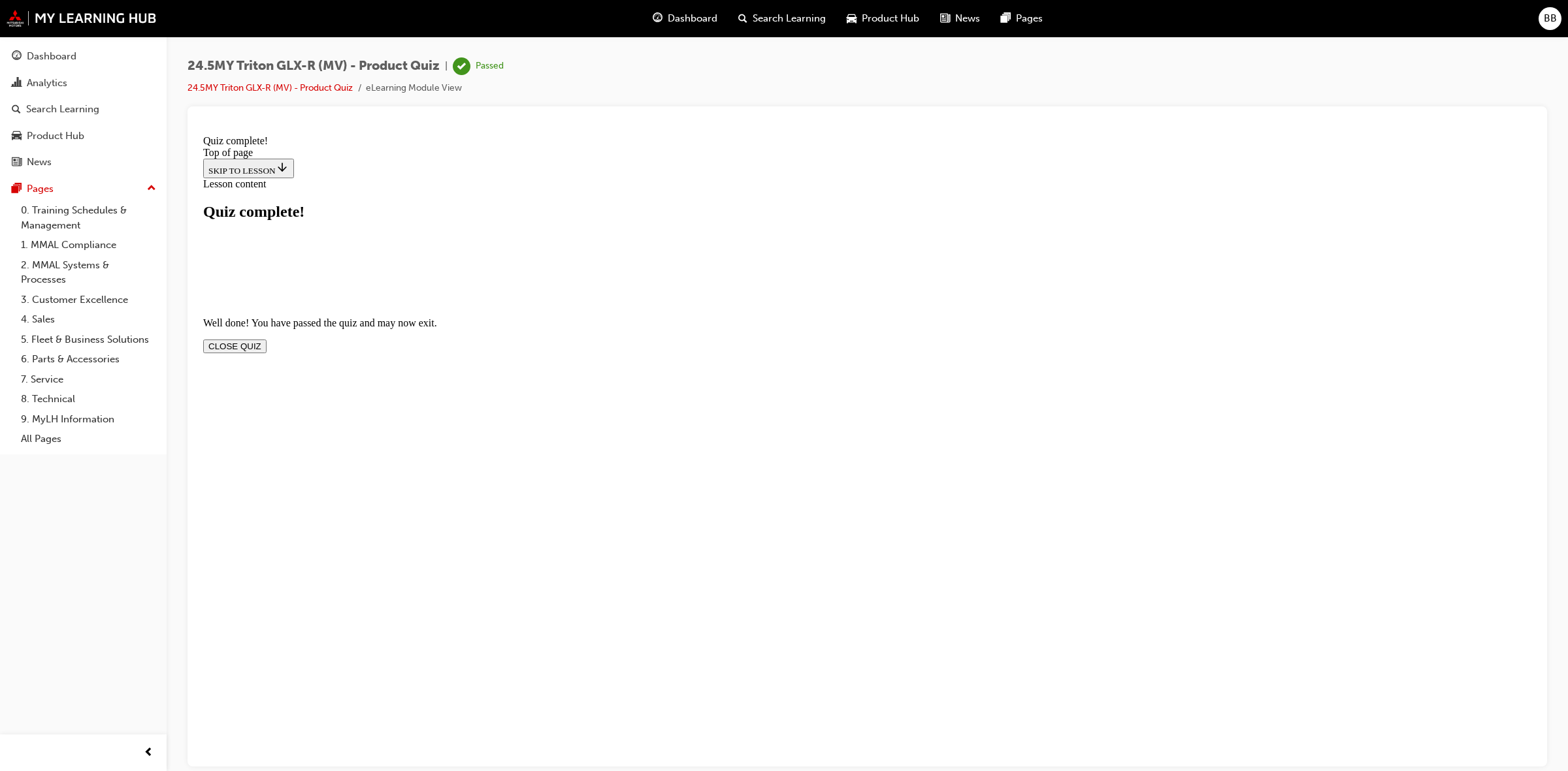
click at [267, 339] on button "CLOSE QUIZ" at bounding box center [234, 346] width 63 height 14
click at [145, 18] on img at bounding box center [81, 18] width 150 height 17
